Goal: Task Accomplishment & Management: Manage account settings

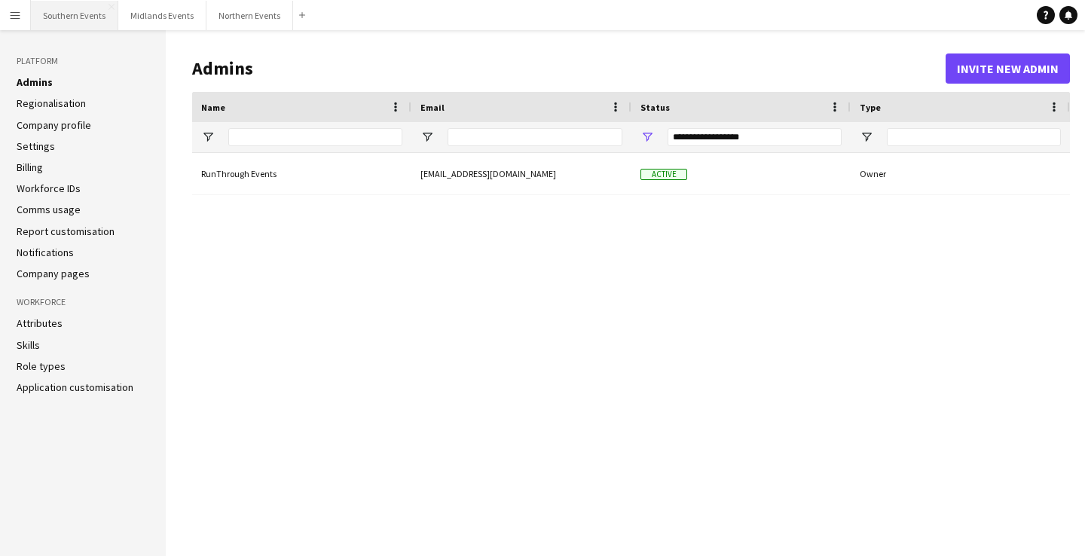
click at [78, 17] on button "Southern Events Close" at bounding box center [74, 15] width 87 height 29
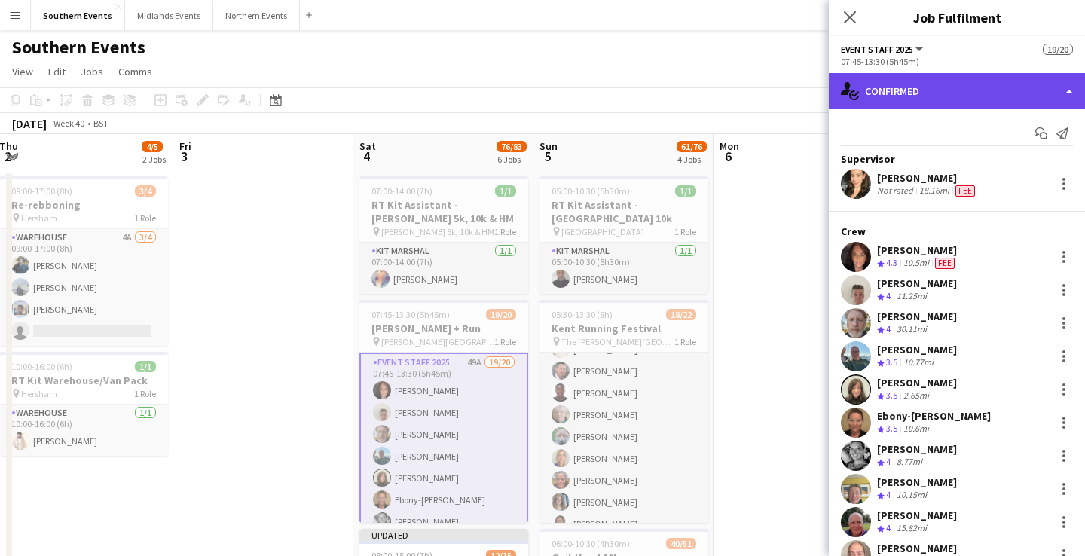
click at [929, 89] on div "single-neutral-actions-check-2 Confirmed" at bounding box center [957, 91] width 256 height 36
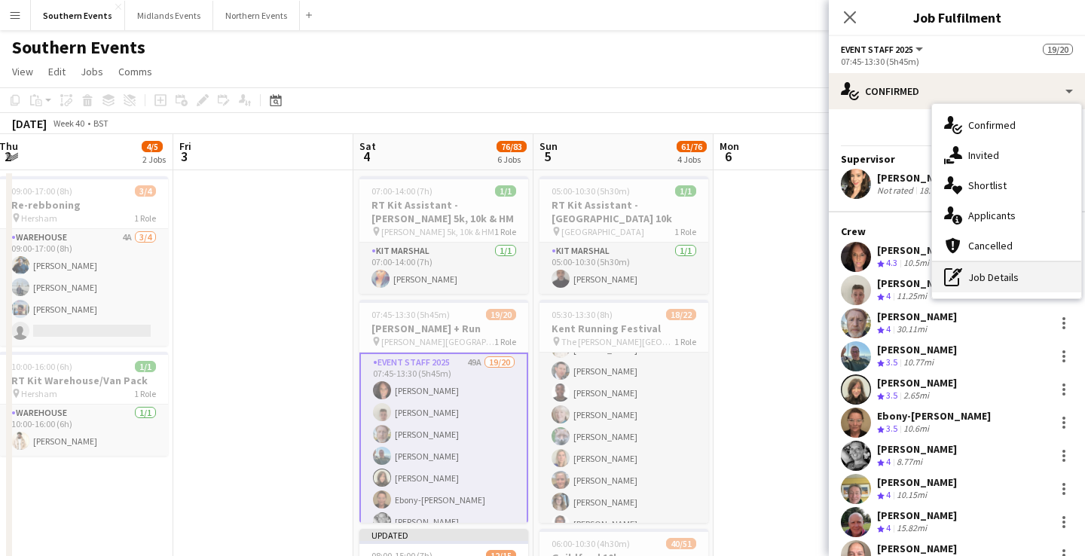
click at [994, 277] on div "pen-write Job Details" at bounding box center [1006, 277] width 149 height 30
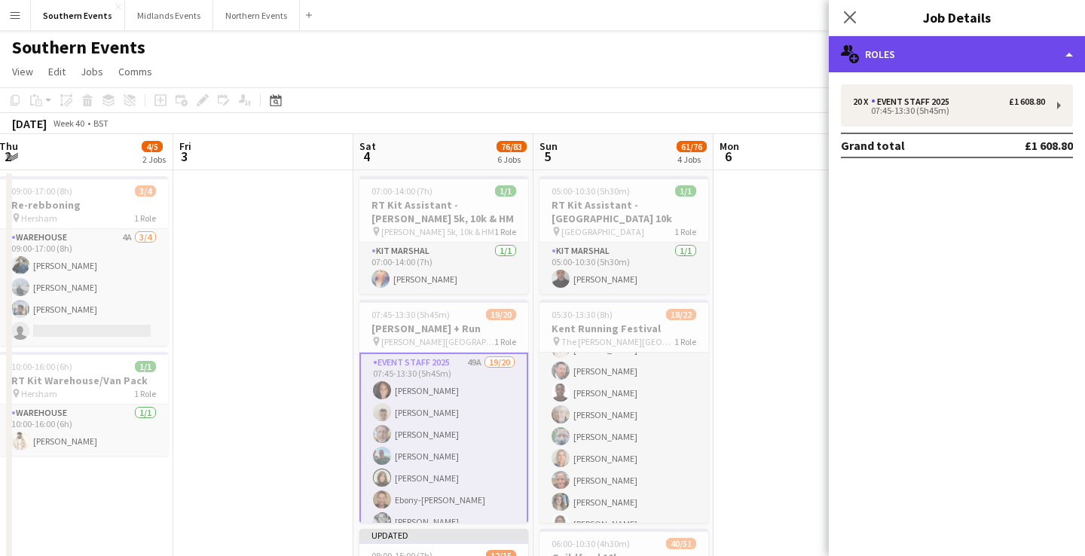
click at [934, 60] on div "multiple-users-add Roles" at bounding box center [957, 54] width 256 height 36
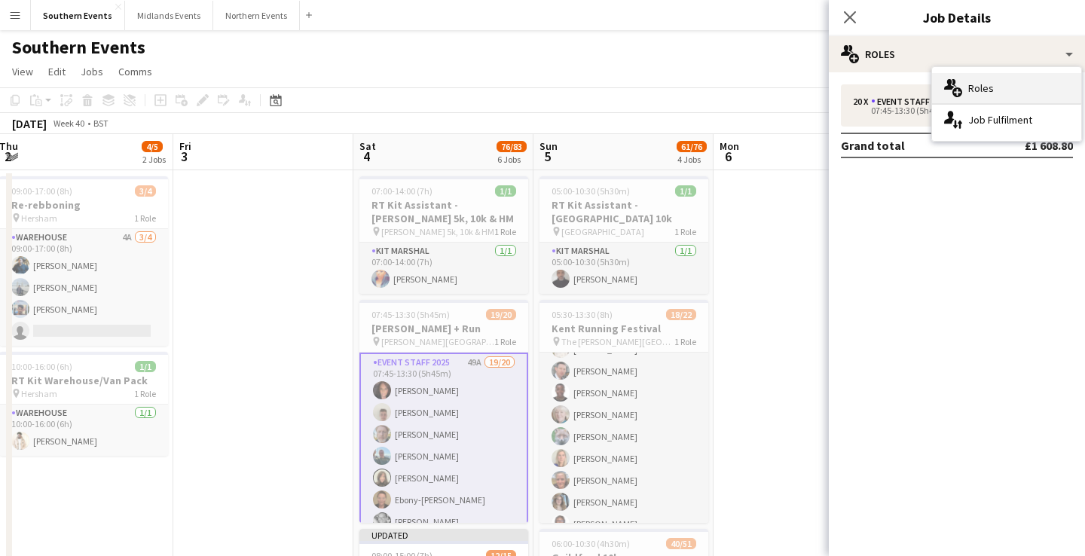
click at [978, 82] on span "Roles" at bounding box center [982, 88] width 26 height 14
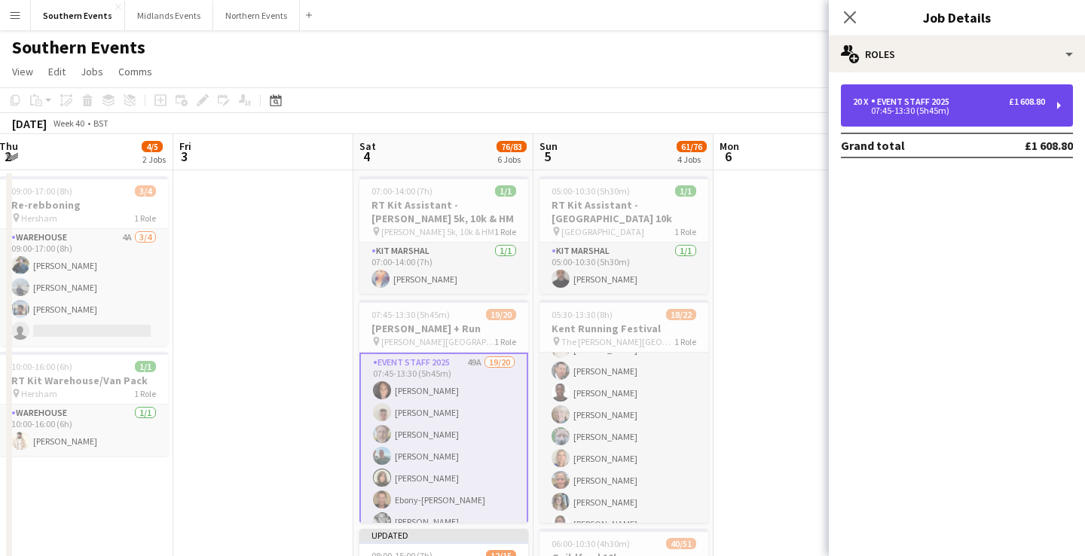
click at [1018, 104] on div "£1 608.80" at bounding box center [1027, 101] width 36 height 11
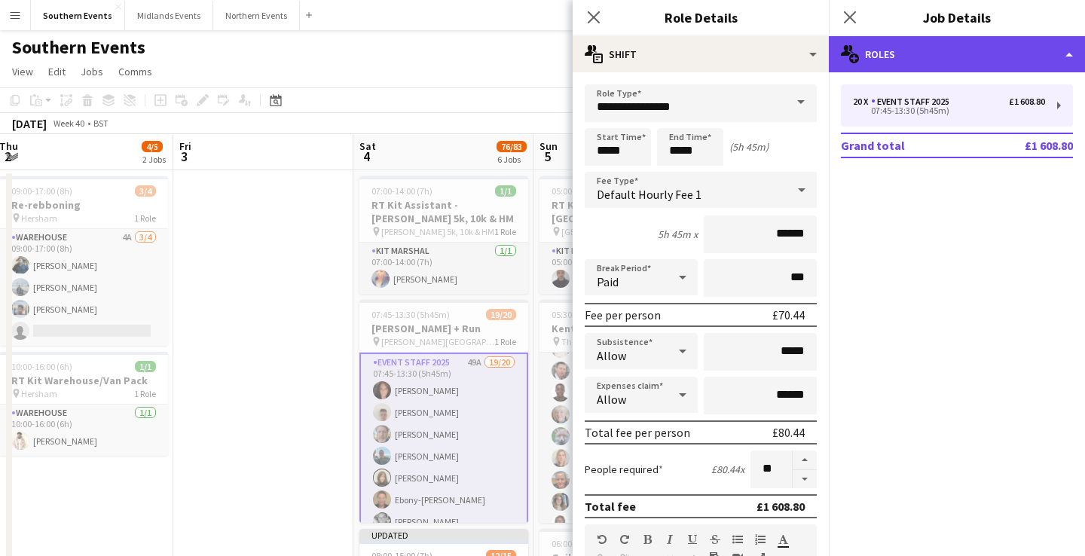
click at [977, 63] on div "multiple-users-add Roles" at bounding box center [957, 54] width 256 height 36
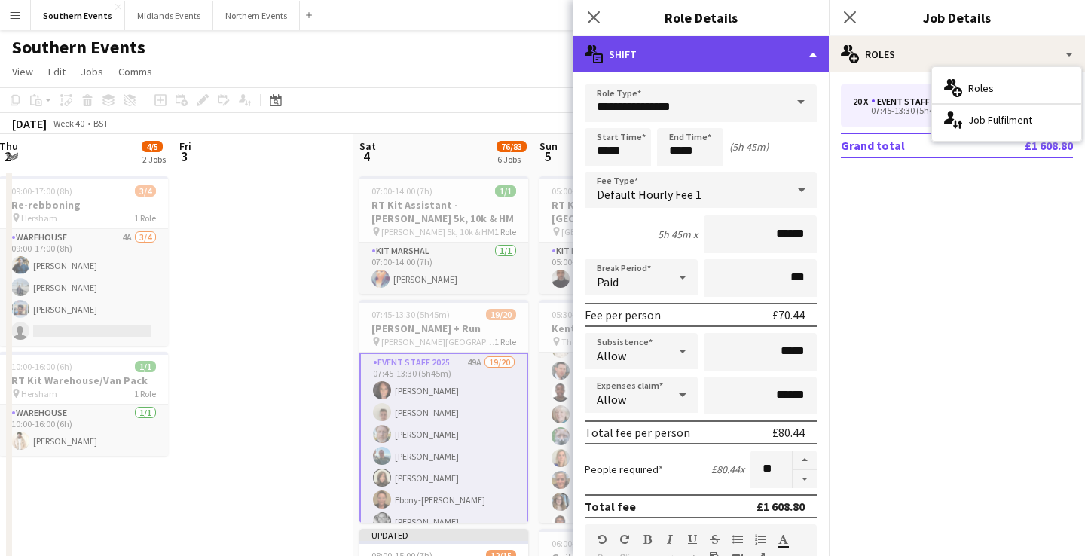
click at [791, 63] on div "multiple-actions-text Shift" at bounding box center [701, 54] width 256 height 36
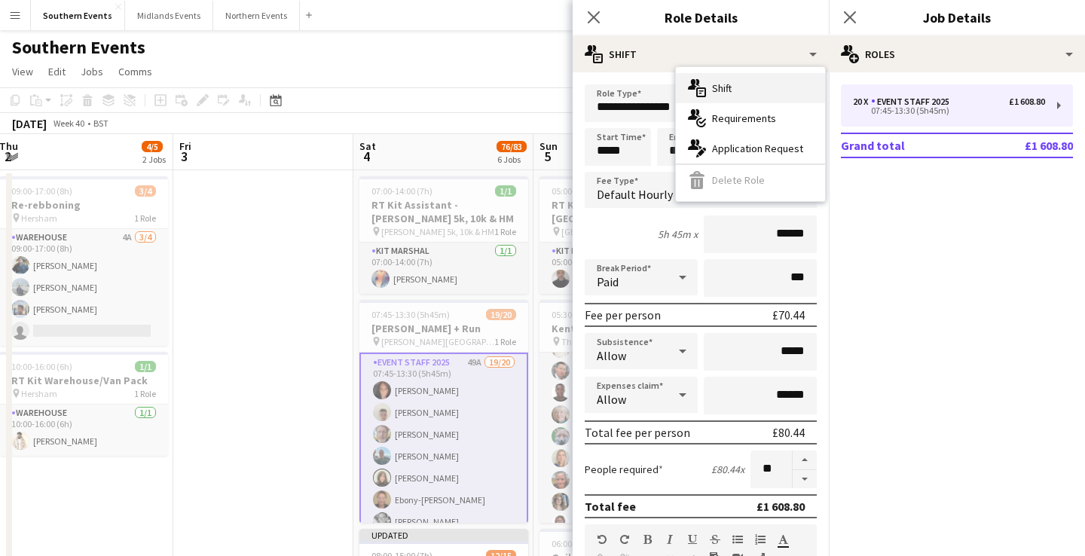
click at [784, 100] on div "multiple-actions-text Shift" at bounding box center [750, 88] width 149 height 30
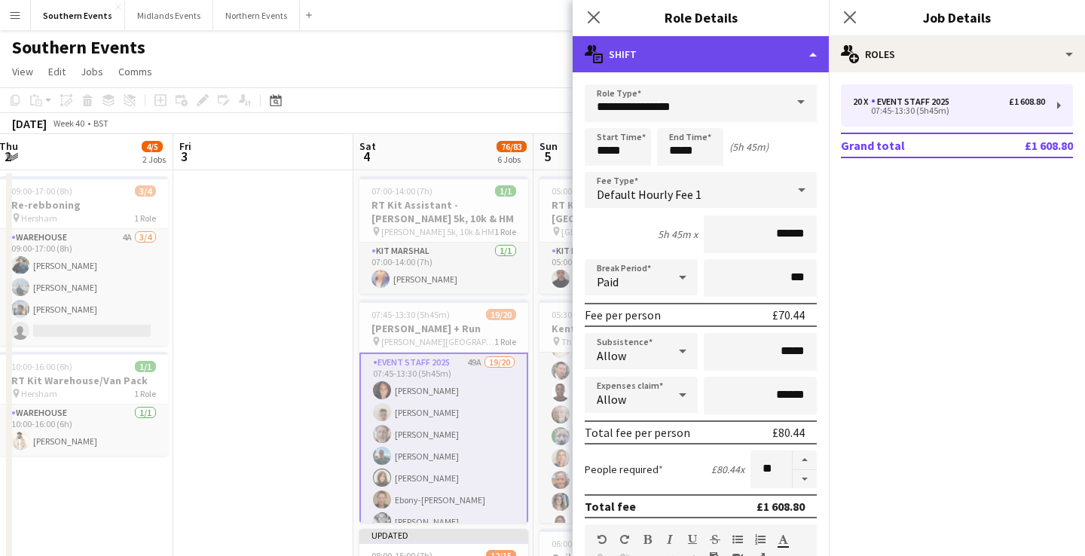
click at [812, 59] on div "multiple-actions-text Shift" at bounding box center [701, 54] width 256 height 36
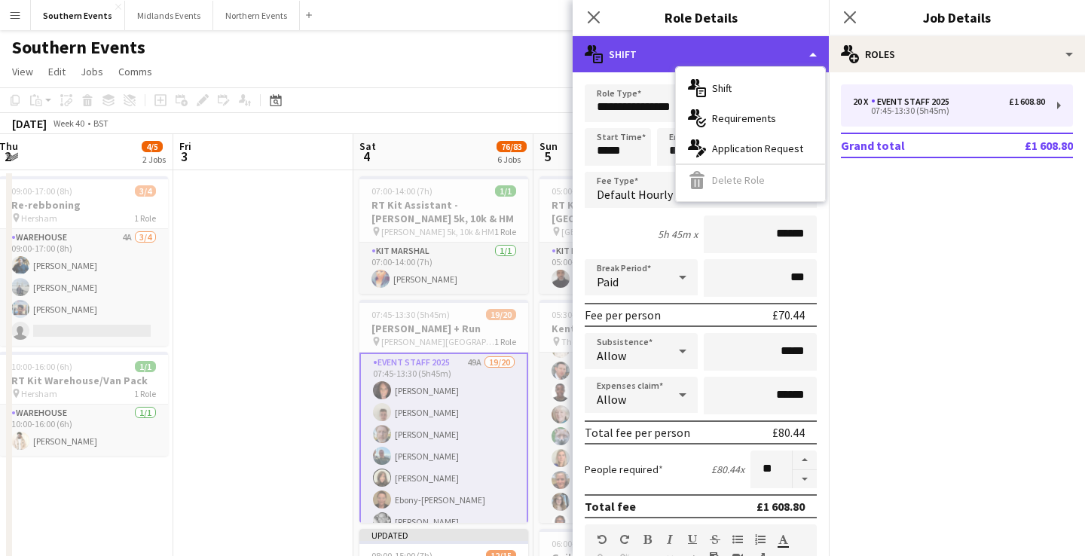
click at [812, 58] on div "multiple-actions-text Shift" at bounding box center [701, 54] width 256 height 36
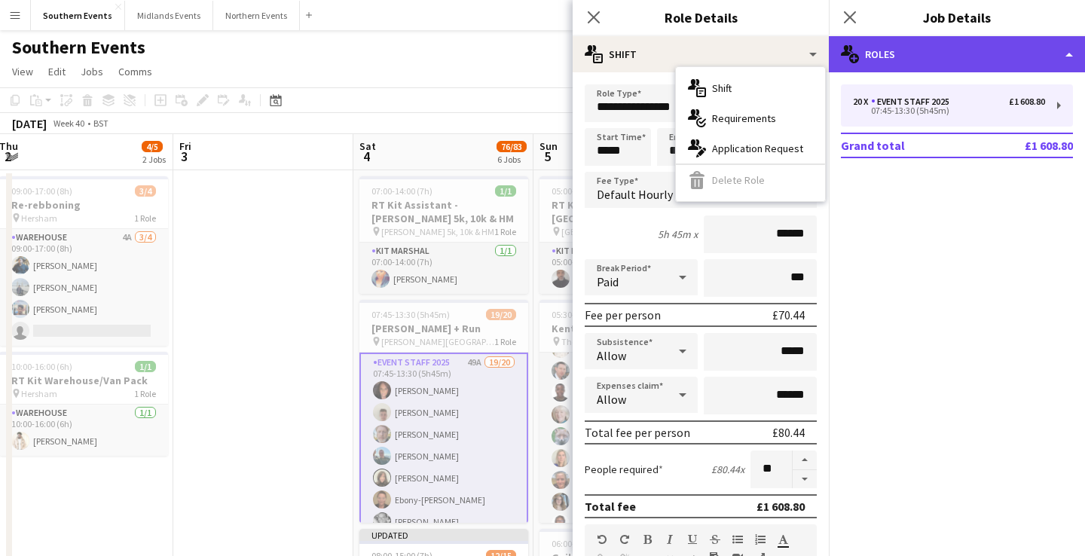
click at [1006, 61] on div "multiple-users-add Roles" at bounding box center [957, 54] width 256 height 36
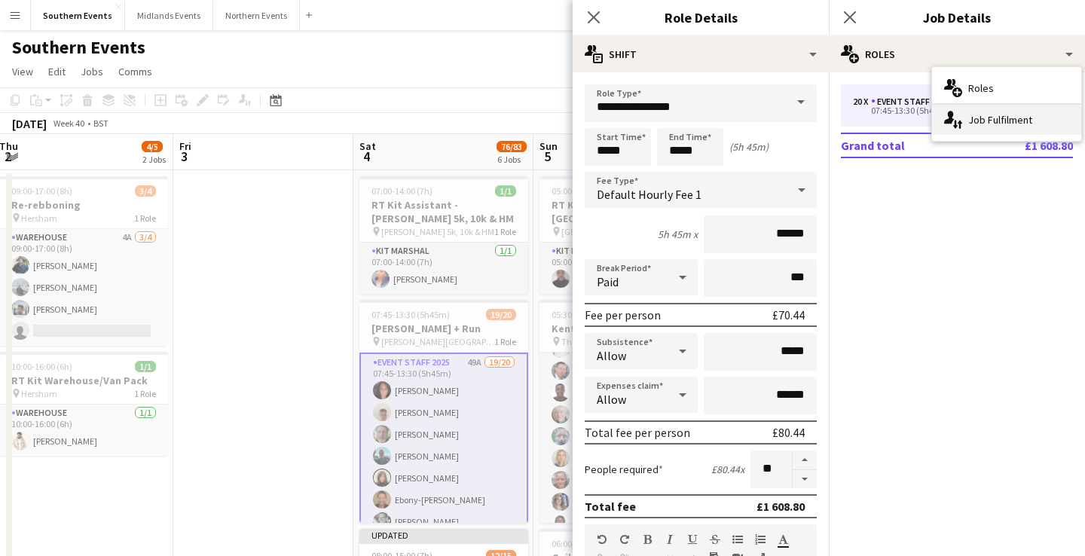
click at [1006, 118] on div "single-neutral-actions-up-down Job Fulfilment" at bounding box center [1006, 120] width 149 height 30
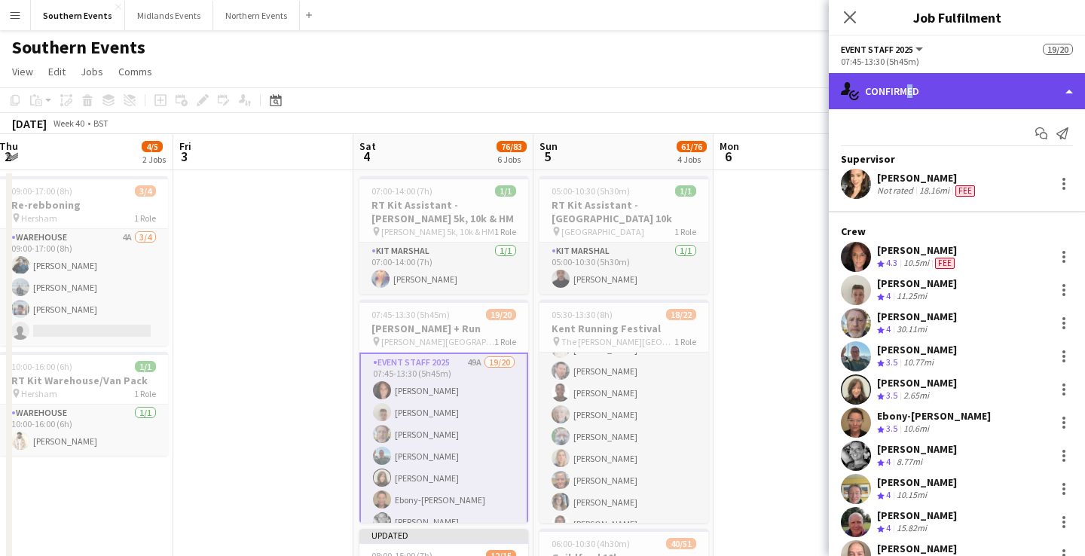
click at [903, 95] on div "single-neutral-actions-check-2 Confirmed" at bounding box center [957, 91] width 256 height 36
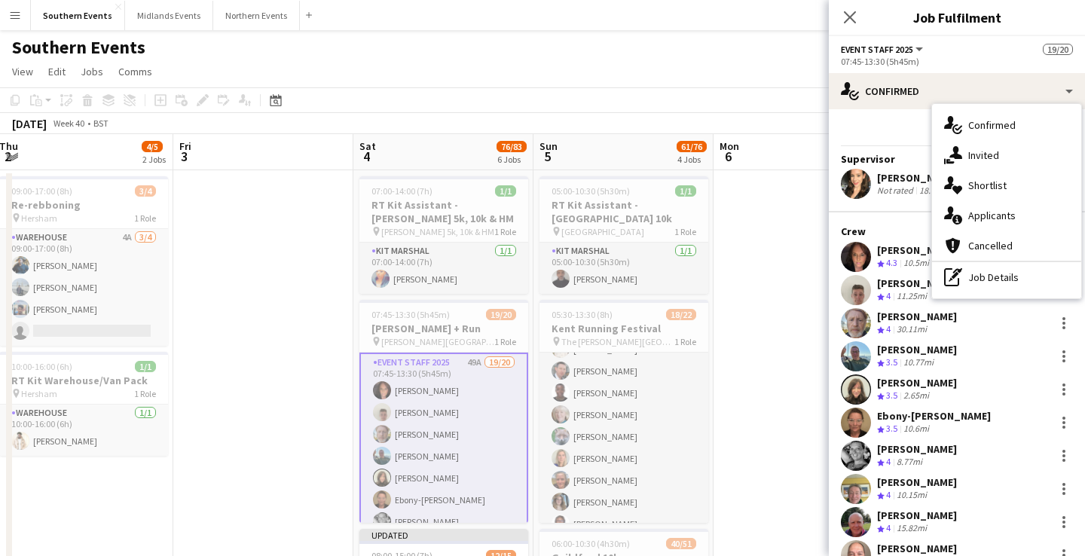
click at [899, 118] on div "Start chat Send notification Supervisor [PERSON_NAME] Not rated 18.16mi Fee Cre…" at bounding box center [957, 510] width 256 height 803
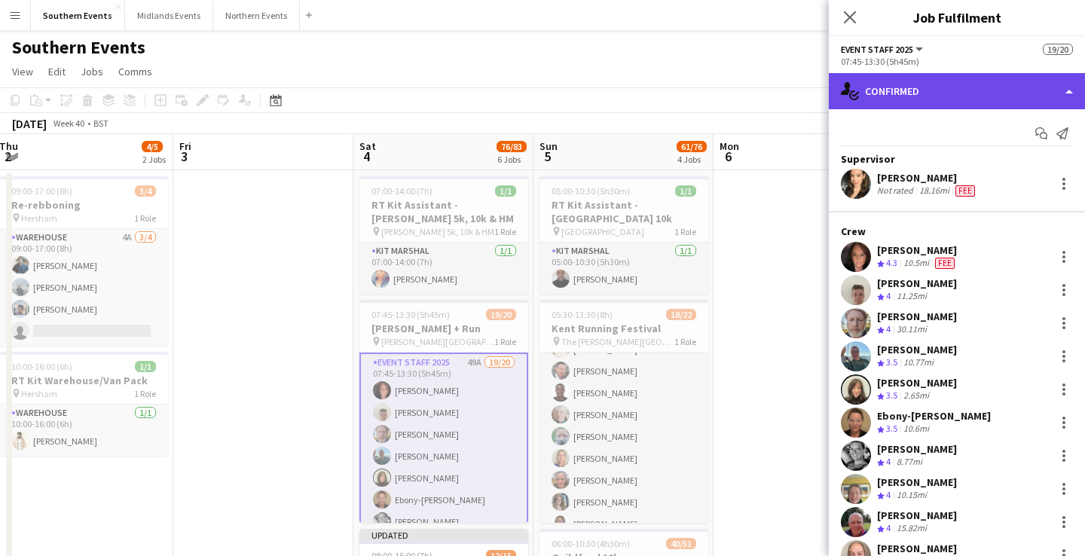
click at [899, 81] on div "single-neutral-actions-check-2 Confirmed" at bounding box center [957, 91] width 256 height 36
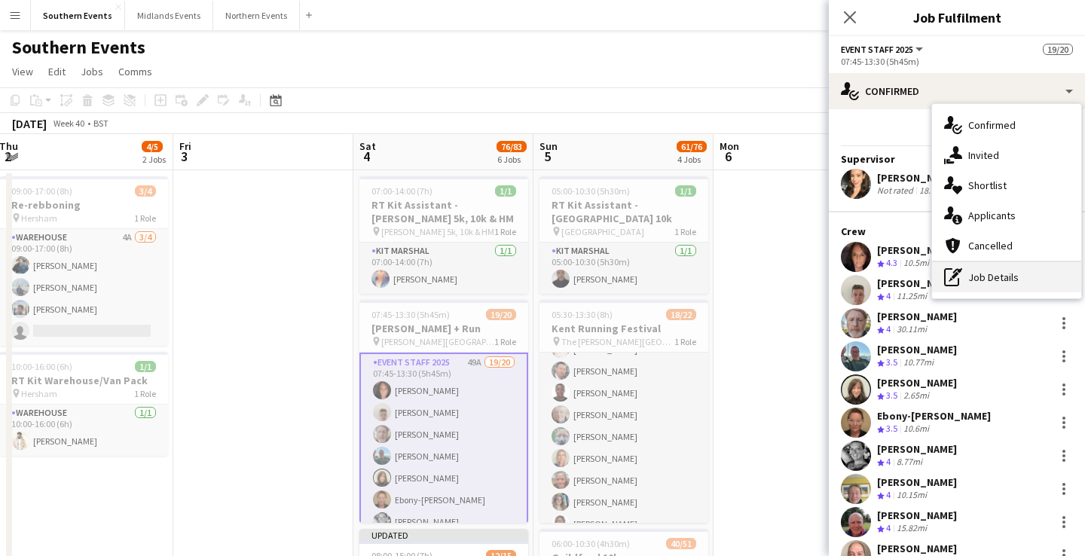
click at [996, 280] on div "pen-write Job Details" at bounding box center [1006, 277] width 149 height 30
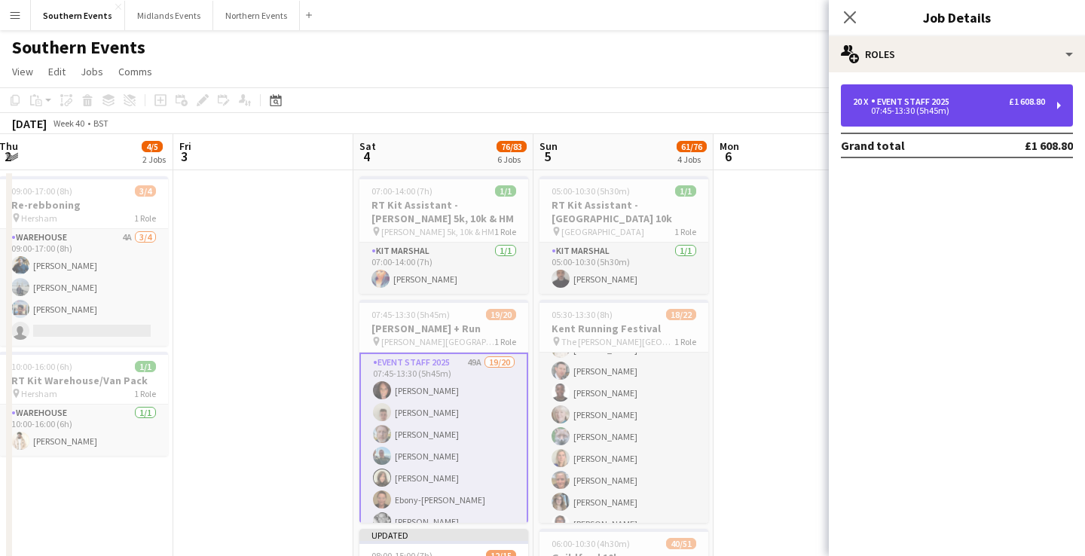
click at [902, 99] on div "Event Staff 2025" at bounding box center [913, 101] width 84 height 11
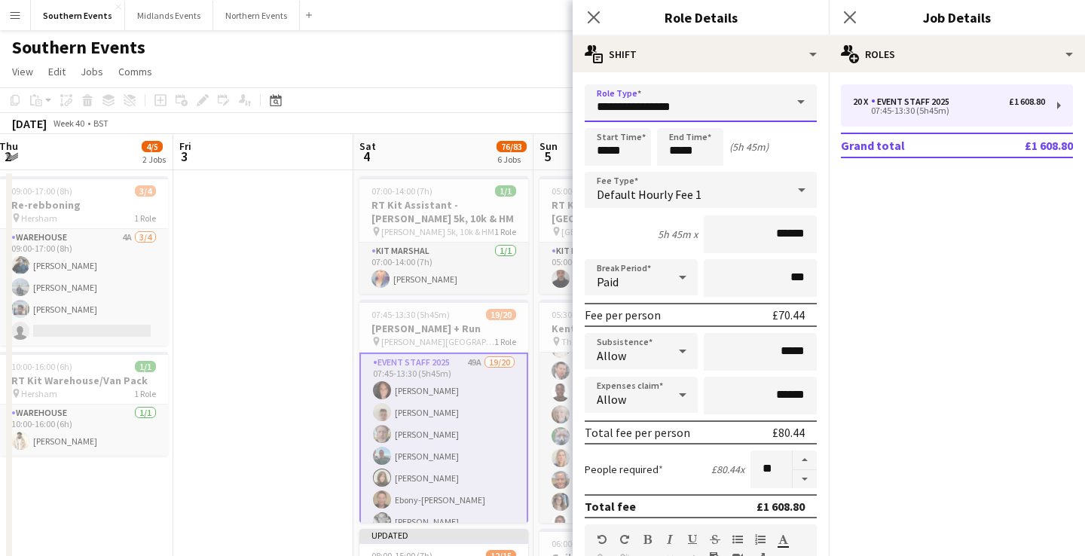
click at [775, 106] on input "**********" at bounding box center [701, 103] width 232 height 38
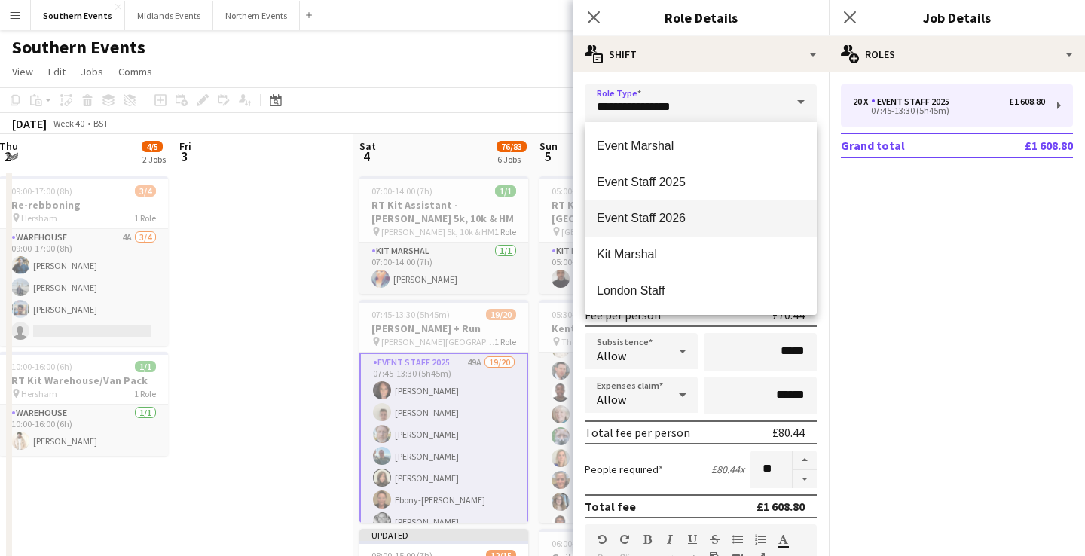
click at [676, 204] on mat-option "Event Staff 2026" at bounding box center [701, 219] width 232 height 36
type input "**********"
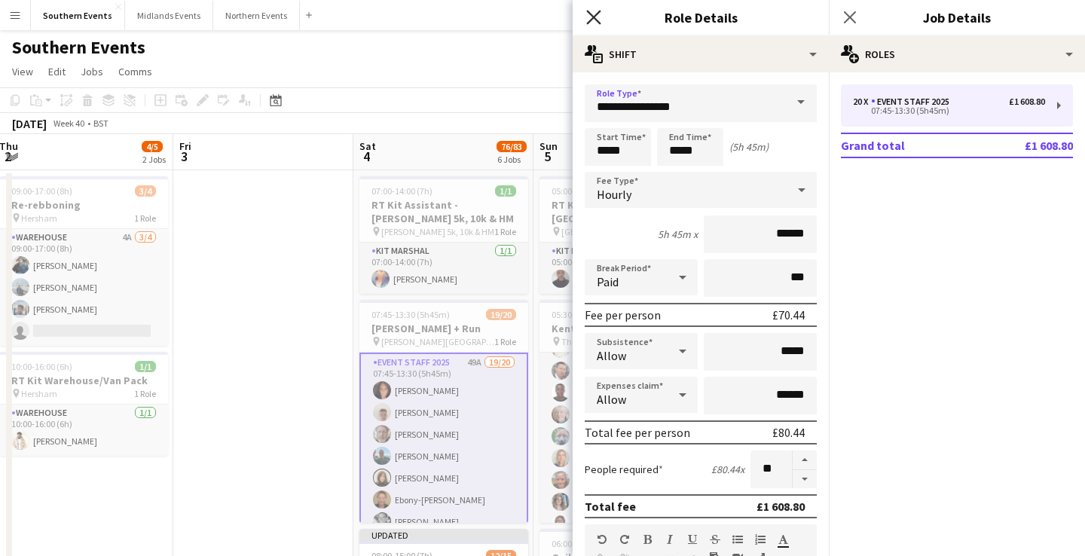
click at [596, 21] on icon "Close pop-in" at bounding box center [593, 17] width 14 height 14
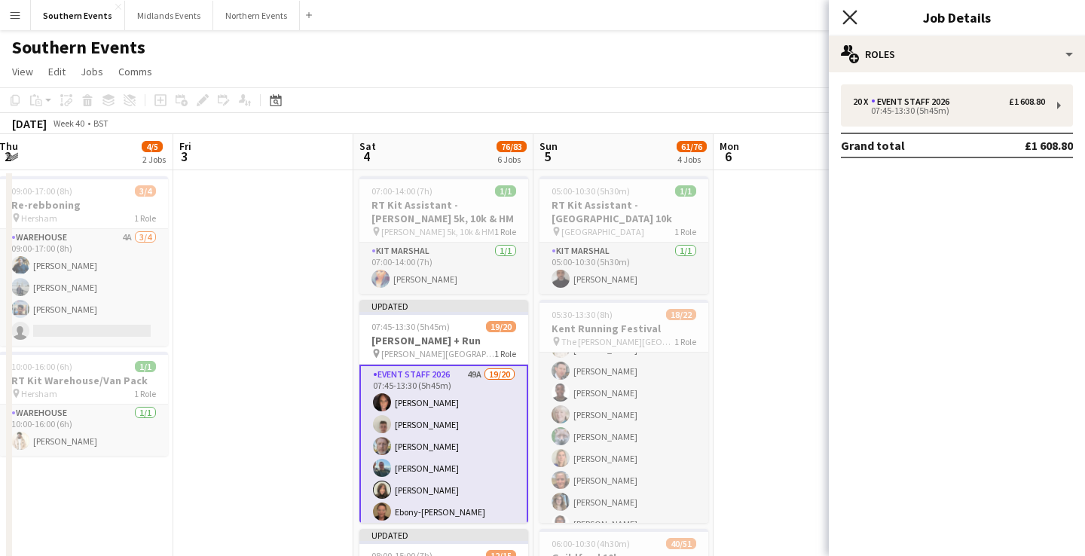
click at [853, 12] on icon "Close pop-in" at bounding box center [850, 17] width 14 height 14
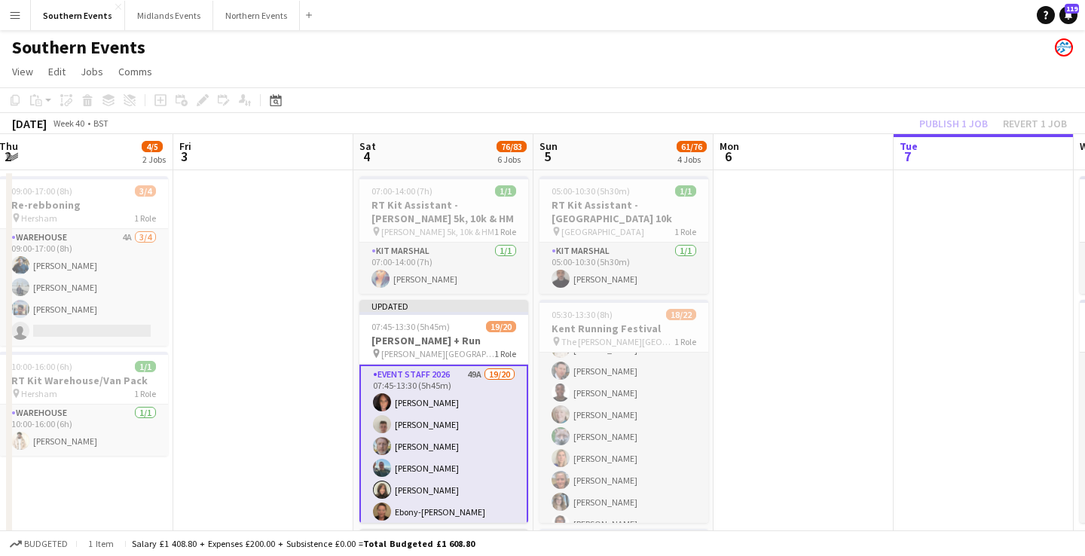
click at [851, 47] on div "Southern Events" at bounding box center [542, 44] width 1085 height 29
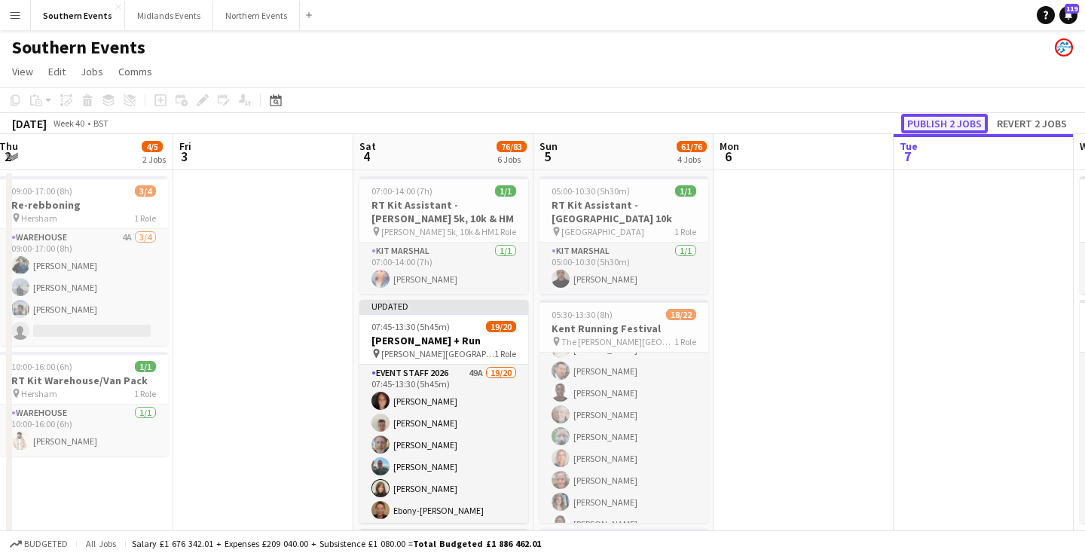
click at [970, 126] on button "Publish 2 jobs" at bounding box center [945, 124] width 87 height 20
